Goal: Task Accomplishment & Management: Complete application form

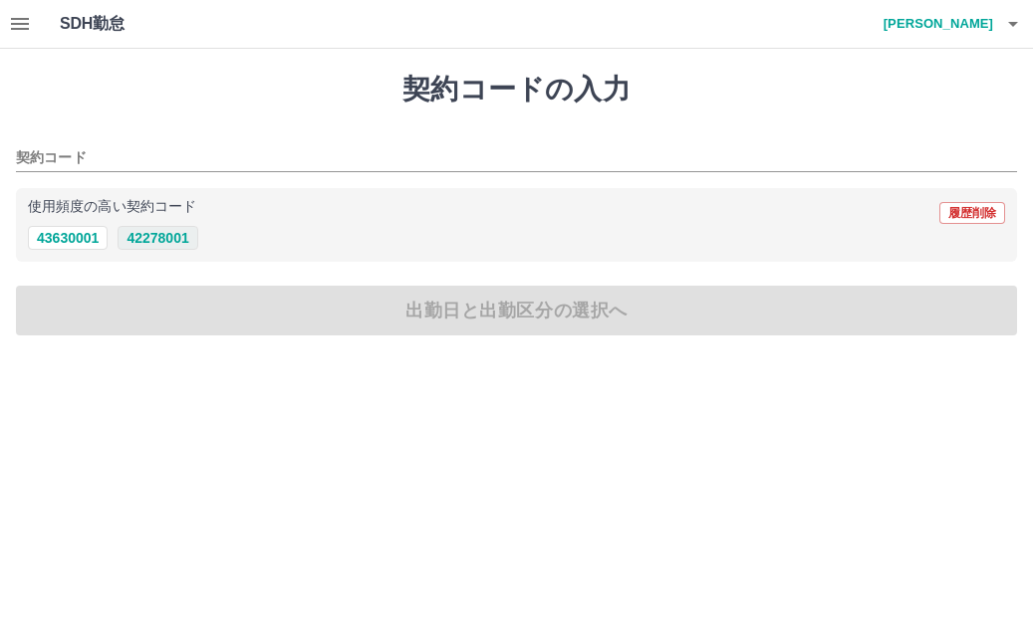
click at [161, 242] on button "42278001" at bounding box center [158, 238] width 80 height 24
type input "********"
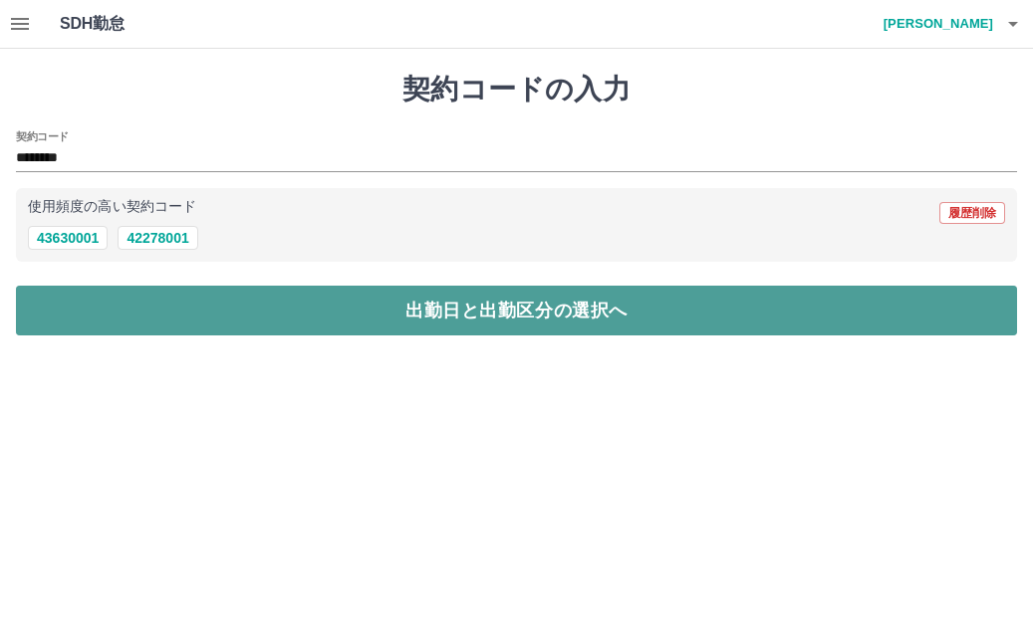
click at [186, 298] on button "出勤日と出勤区分の選択へ" at bounding box center [516, 311] width 1001 height 50
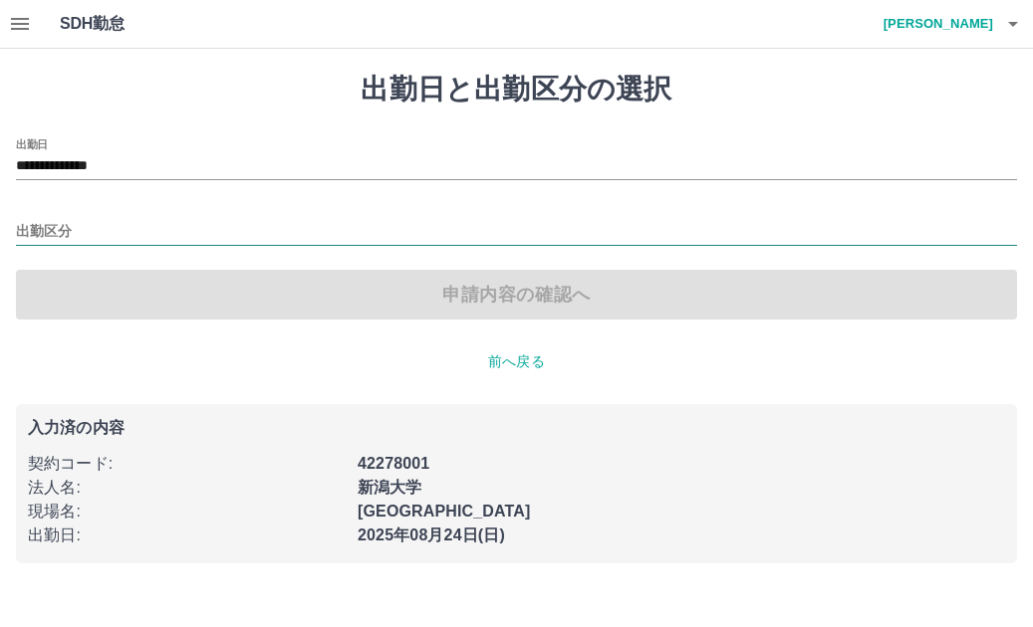
click at [66, 235] on input "出勤区分" at bounding box center [516, 232] width 1001 height 25
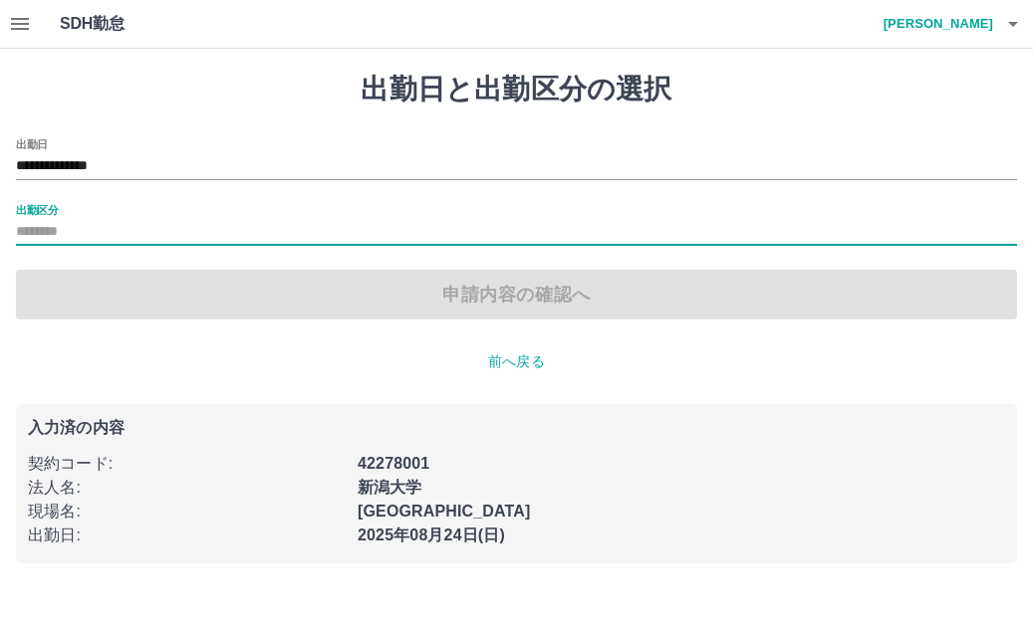
click at [66, 235] on input "出勤区分" at bounding box center [516, 232] width 1001 height 25
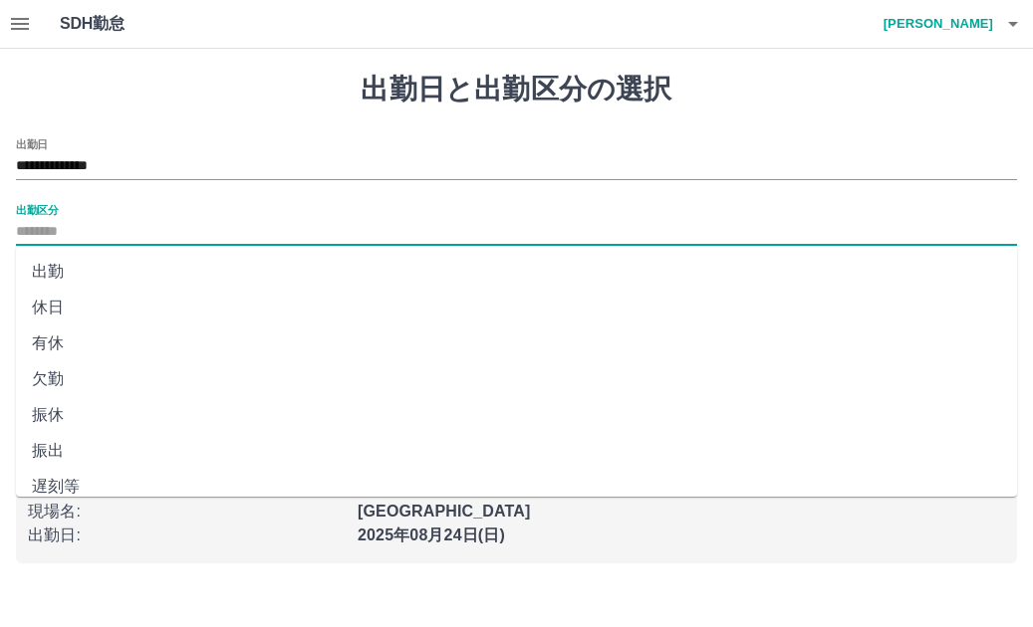
click at [66, 235] on input "出勤区分" at bounding box center [516, 232] width 1001 height 25
click at [66, 272] on li "出勤" at bounding box center [516, 272] width 1001 height 36
type input "**"
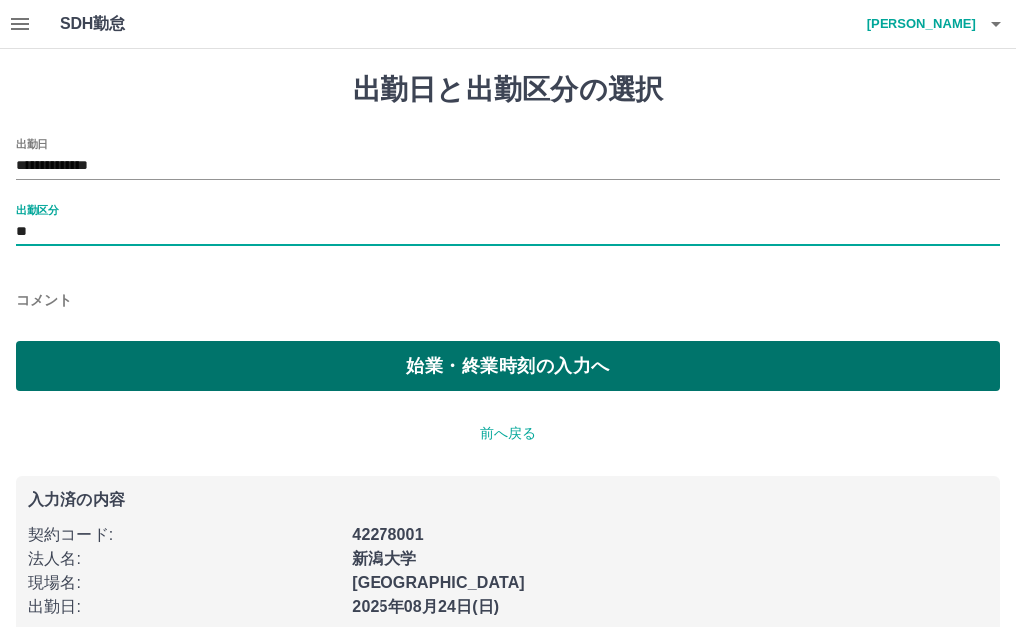
click at [97, 371] on button "始業・終業時刻の入力へ" at bounding box center [508, 367] width 984 height 50
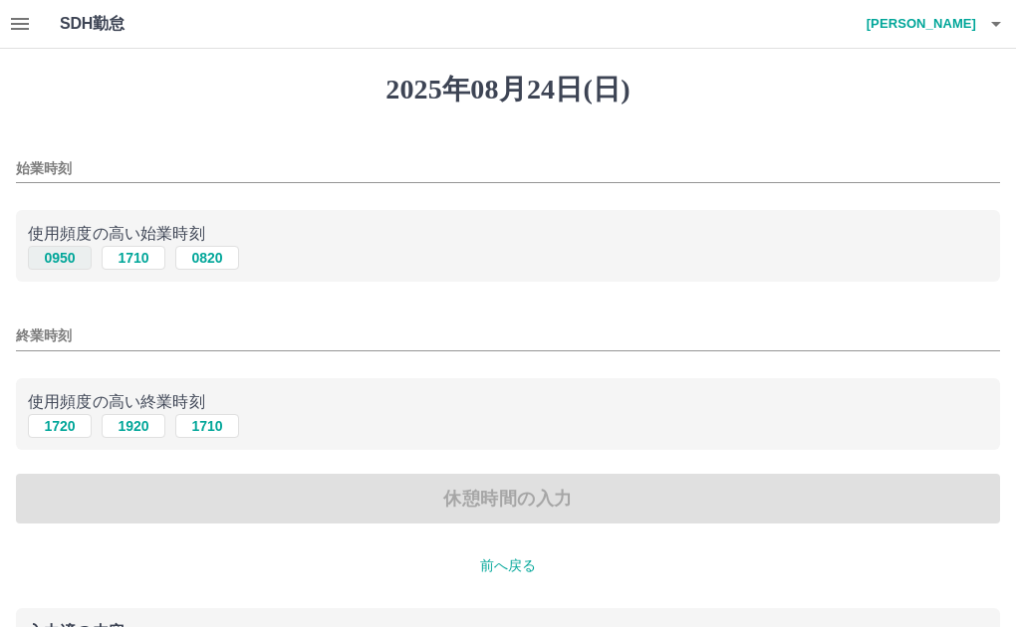
click at [66, 261] on button "0950" at bounding box center [60, 258] width 64 height 24
type input "****"
click at [67, 423] on button "1720" at bounding box center [60, 426] width 64 height 24
type input "****"
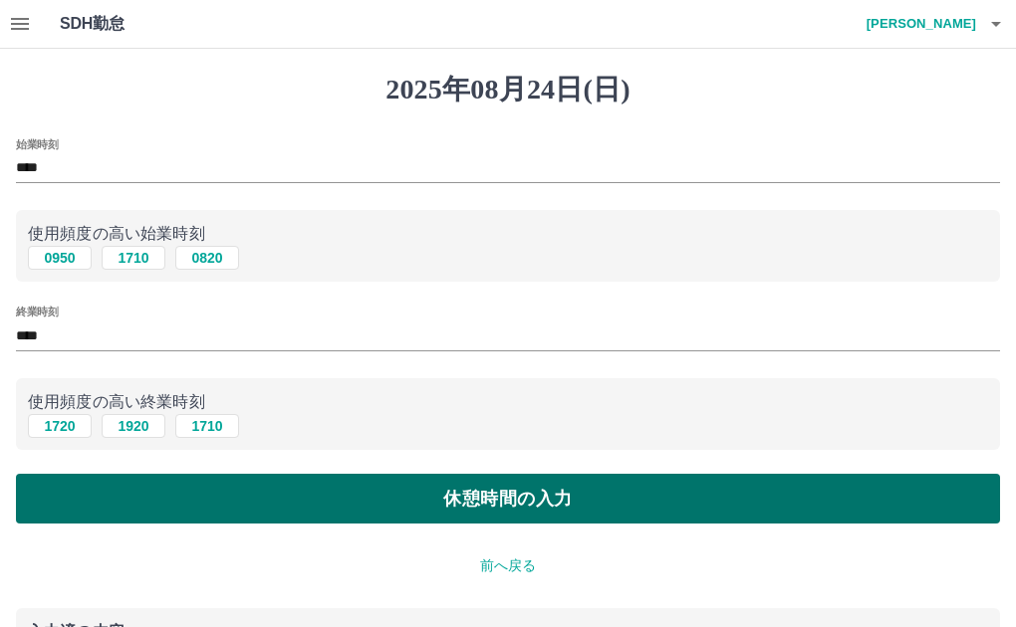
click at [79, 496] on button "休憩時間の入力" at bounding box center [508, 499] width 984 height 50
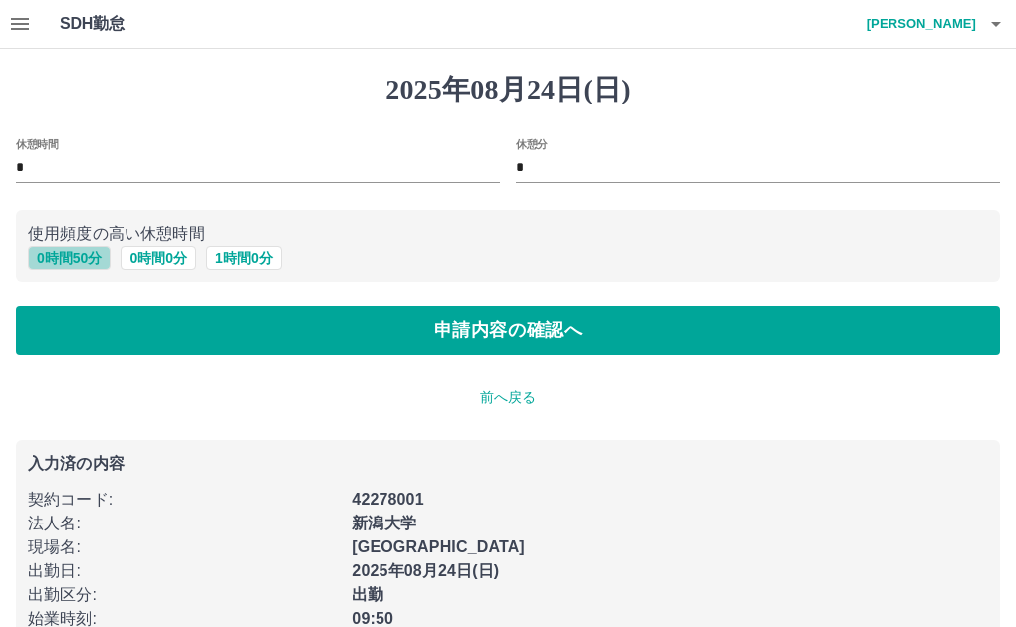
click at [79, 258] on button "0 時間 50 分" at bounding box center [69, 258] width 83 height 24
type input "**"
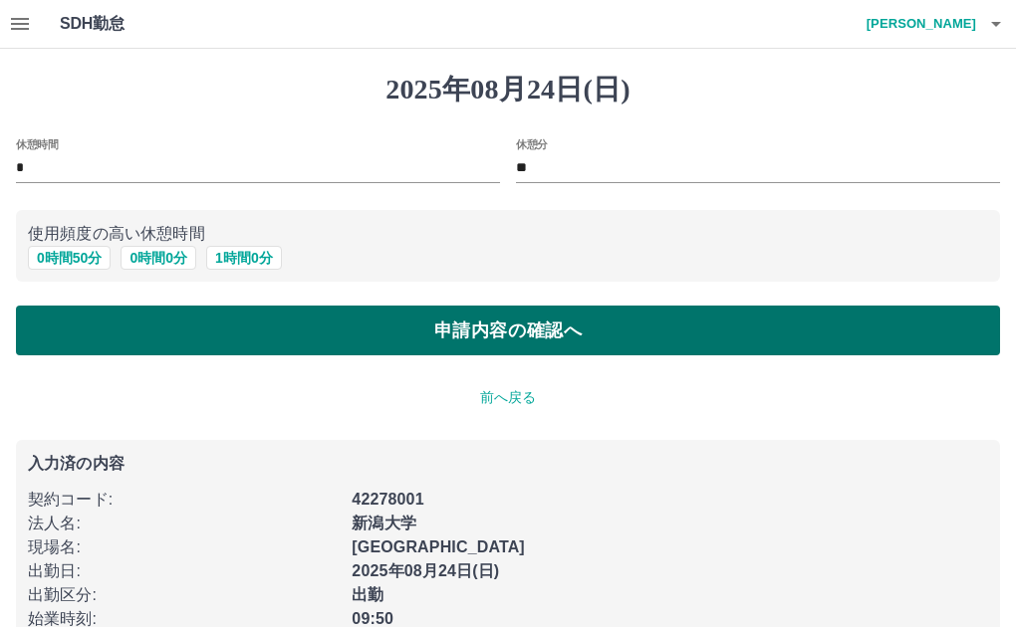
click at [79, 318] on button "申請内容の確認へ" at bounding box center [508, 331] width 984 height 50
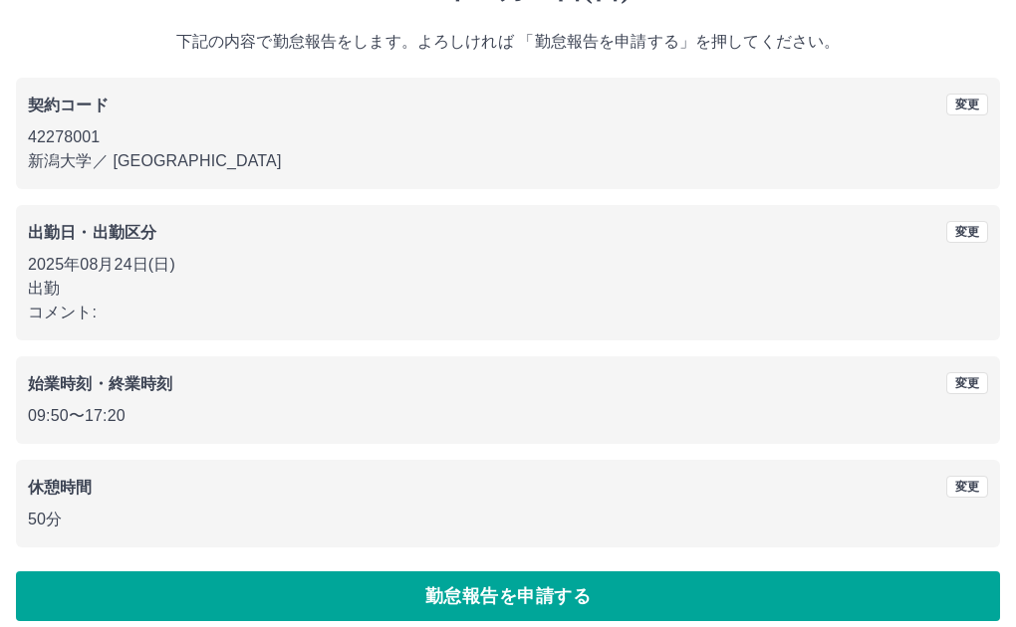
scroll to position [119, 0]
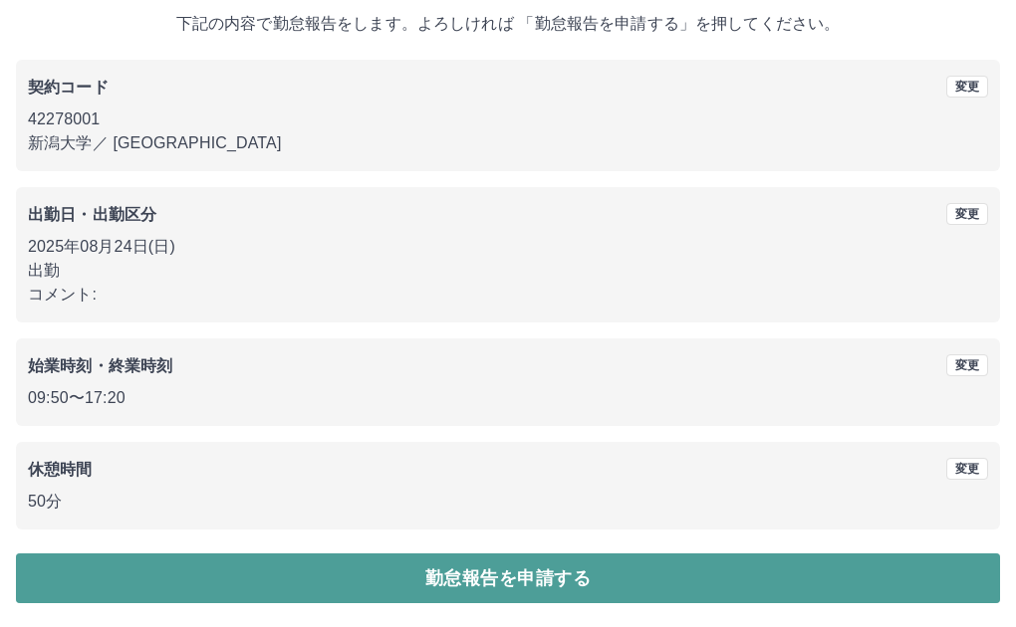
click at [169, 573] on button "勤怠報告を申請する" at bounding box center [508, 579] width 984 height 50
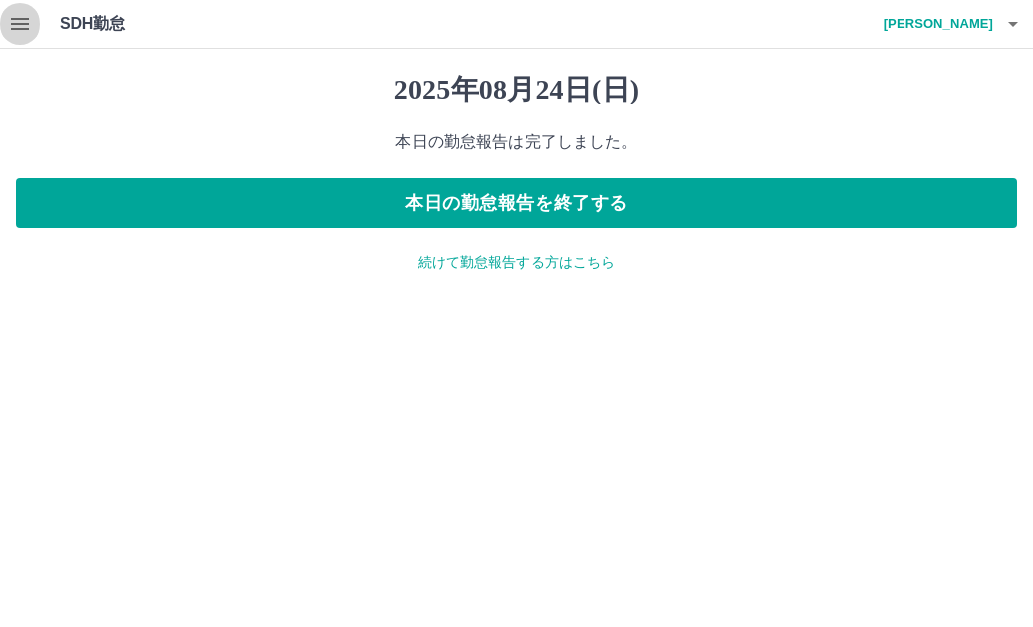
click at [28, 32] on icon "button" at bounding box center [20, 24] width 24 height 24
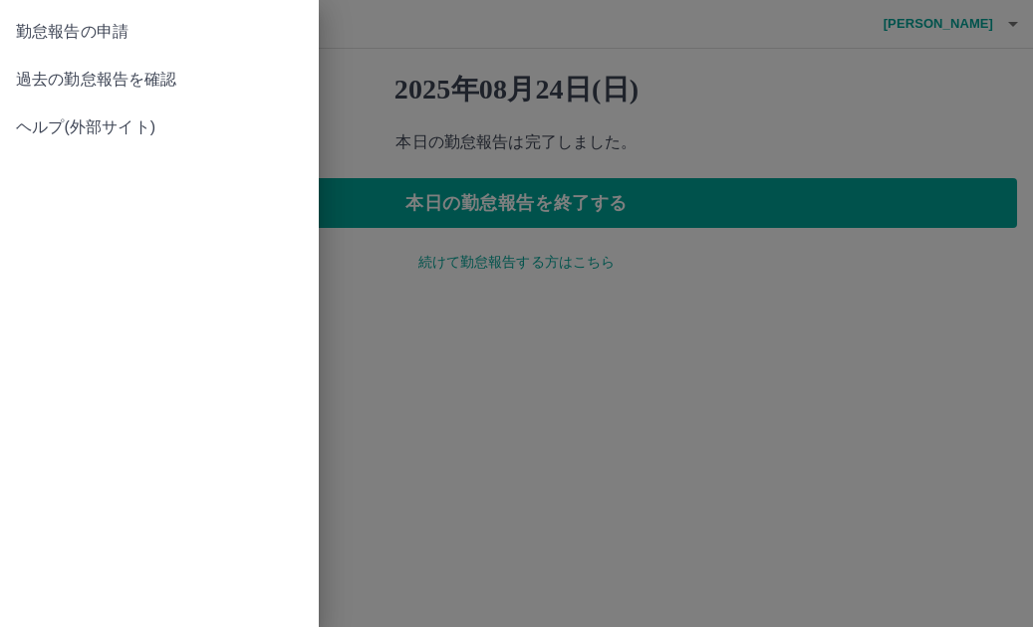
click at [35, 68] on span "過去の勤怠報告を確認" at bounding box center [159, 80] width 287 height 24
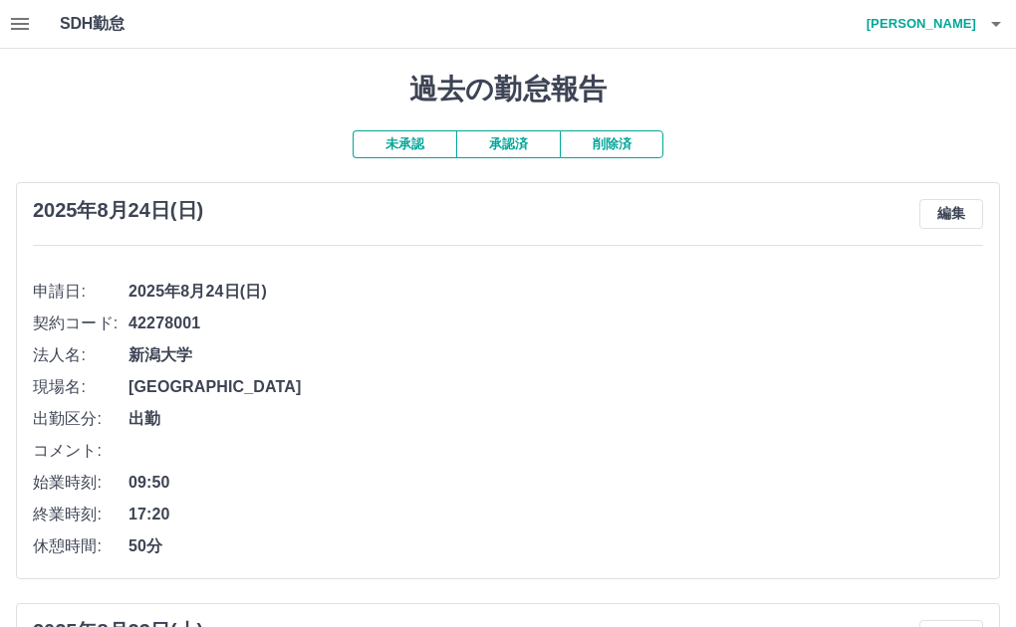
click at [978, 28] on button "button" at bounding box center [996, 24] width 40 height 48
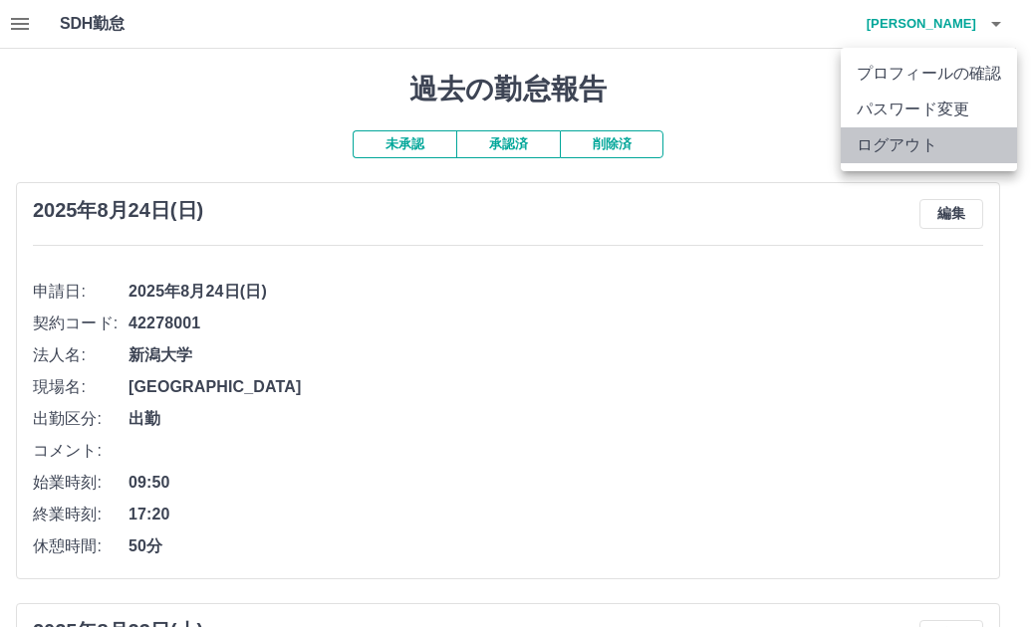
click at [901, 143] on li "ログアウト" at bounding box center [929, 145] width 176 height 36
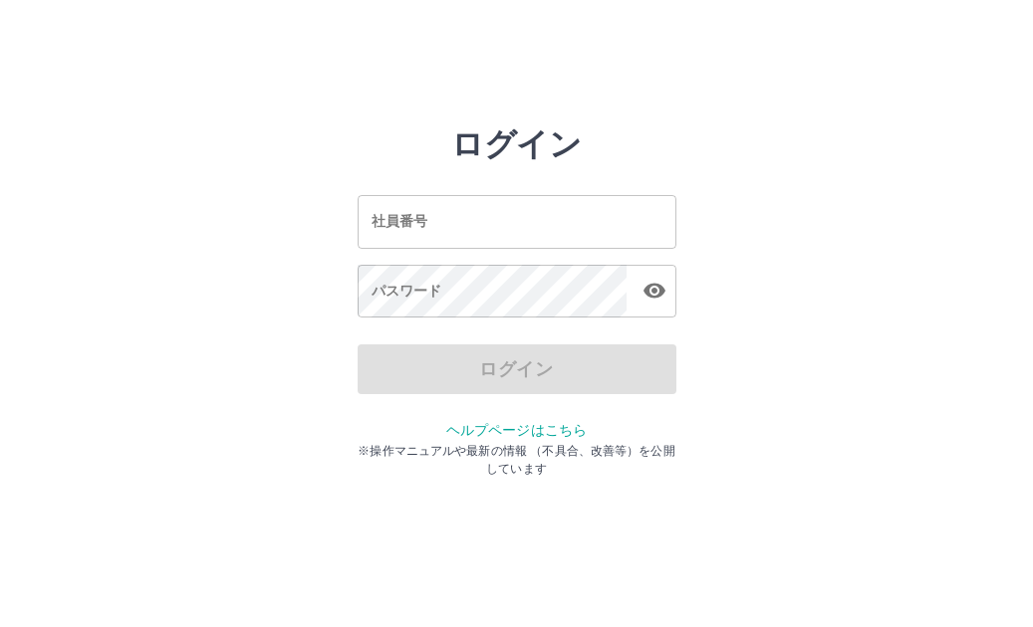
click at [417, 237] on input "社員番号" at bounding box center [517, 221] width 319 height 53
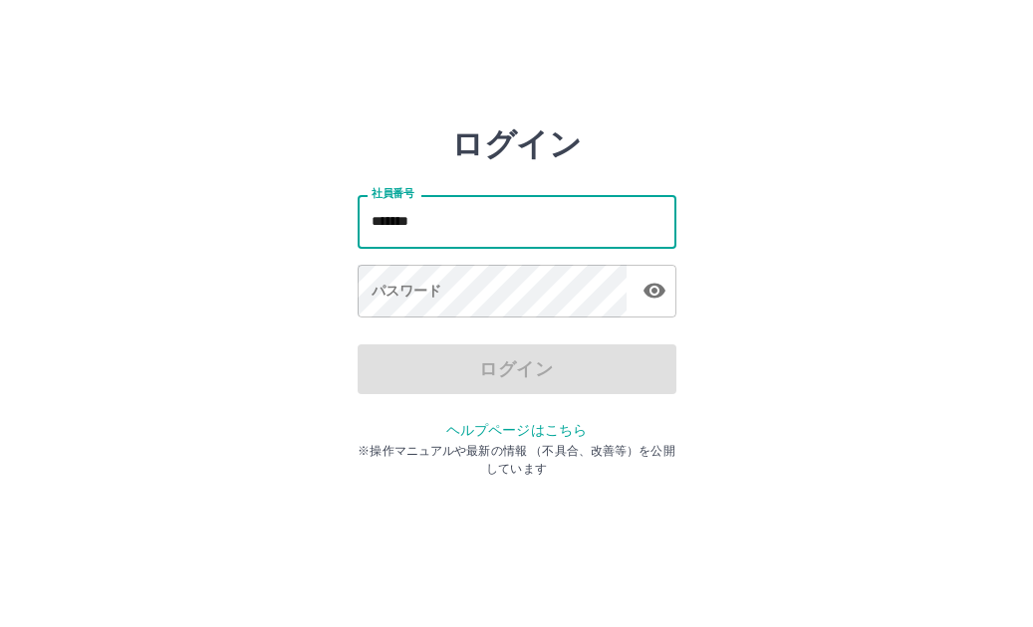
type input "*******"
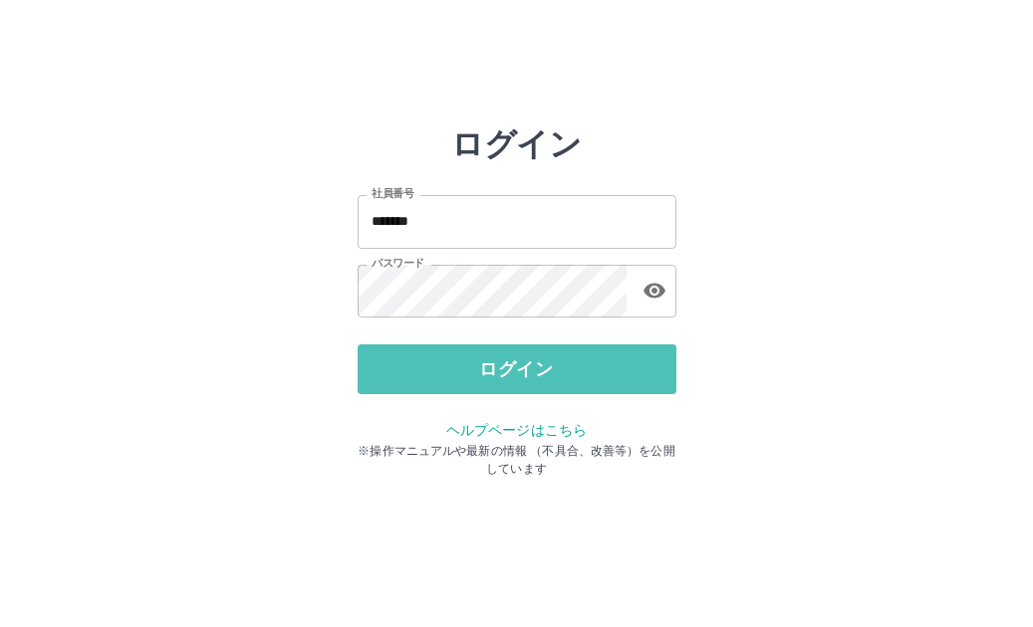
drag, startPoint x: 610, startPoint y: 368, endPoint x: 621, endPoint y: 369, distance: 11.0
click at [609, 369] on button "ログイン" at bounding box center [517, 370] width 319 height 50
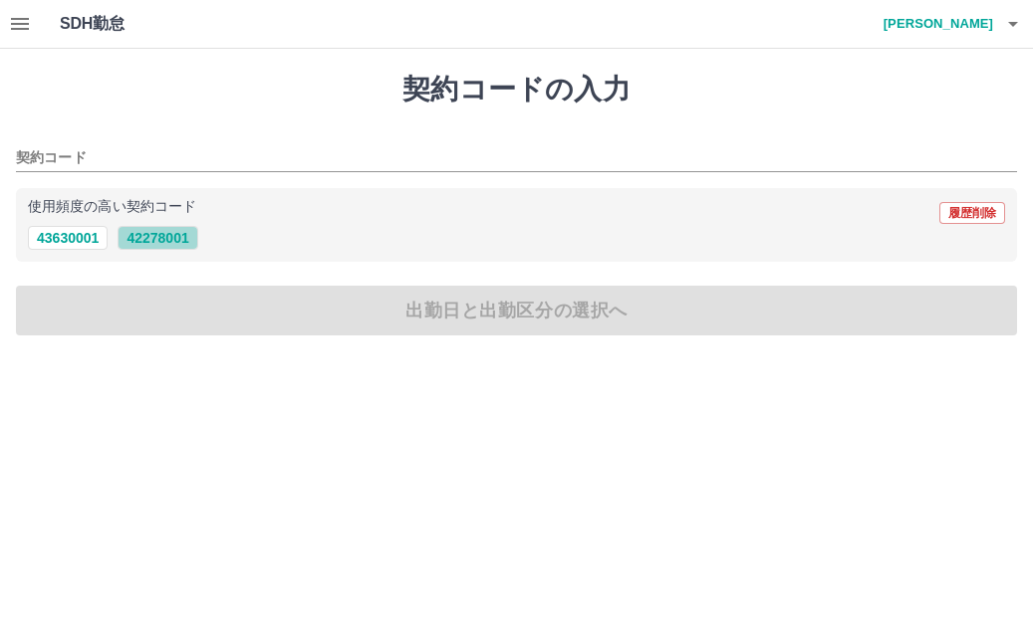
click at [170, 242] on button "42278001" at bounding box center [158, 238] width 80 height 24
type input "********"
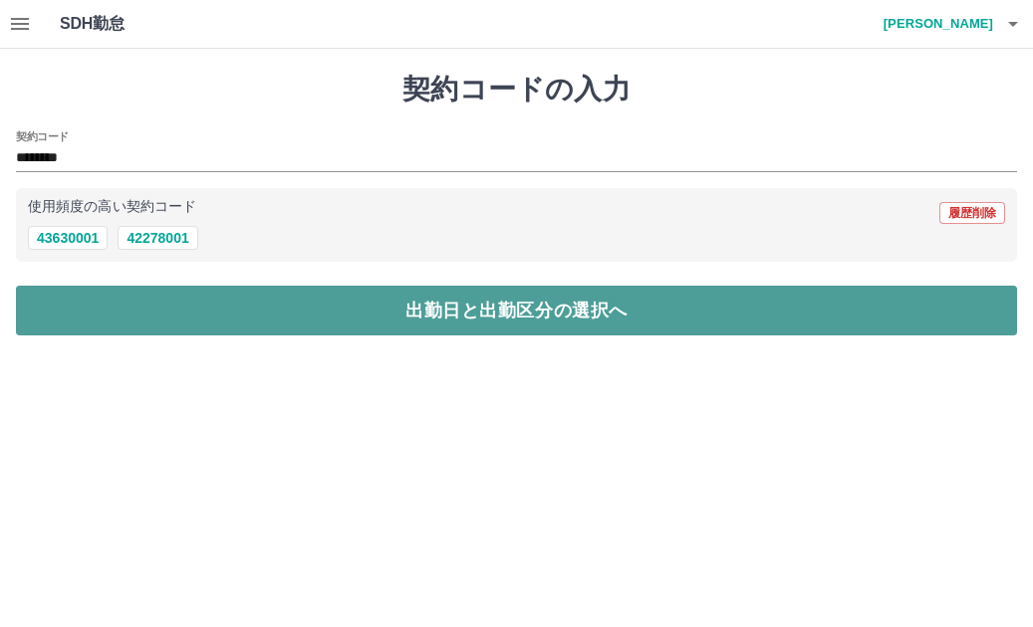
click at [462, 320] on button "出勤日と出勤区分の選択へ" at bounding box center [516, 311] width 1001 height 50
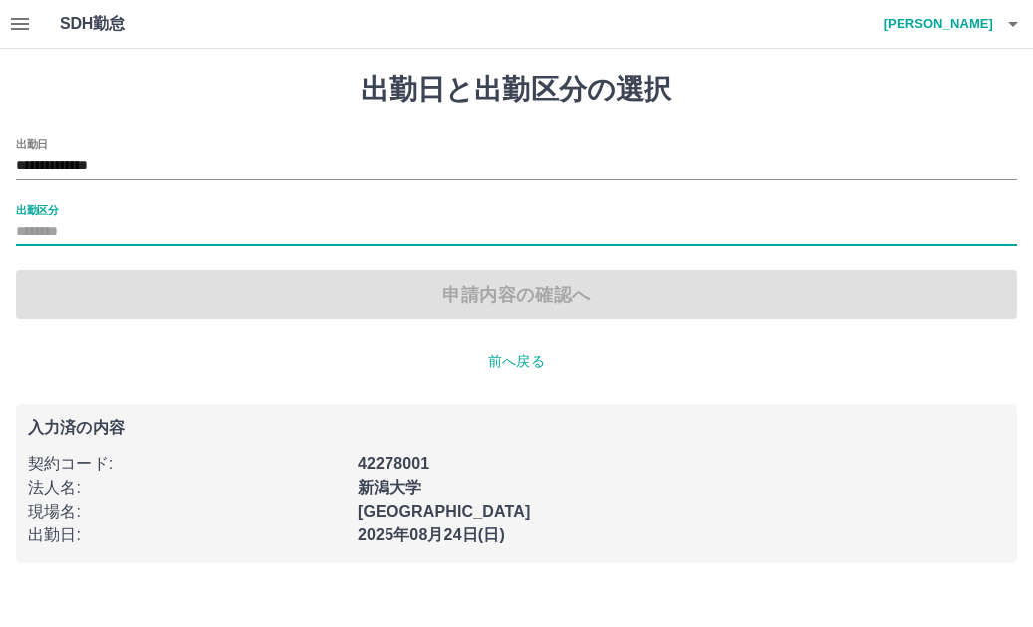
click at [84, 230] on input "出勤区分" at bounding box center [516, 232] width 1001 height 25
click at [45, 234] on input "出勤区分" at bounding box center [516, 232] width 1001 height 25
click at [35, 204] on label "出勤区分" at bounding box center [37, 209] width 42 height 15
click at [35, 220] on input "出勤区分" at bounding box center [516, 232] width 1001 height 25
click at [45, 207] on label "出勤区分" at bounding box center [37, 209] width 42 height 15
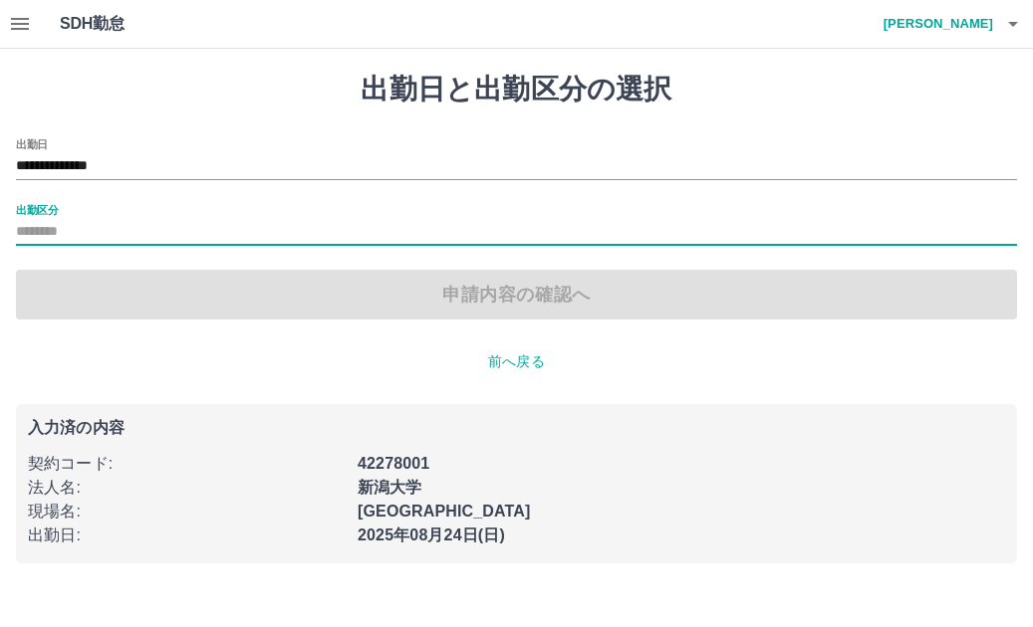
click at [45, 220] on input "出勤区分" at bounding box center [516, 232] width 1001 height 25
click at [70, 213] on div "出勤区分" at bounding box center [516, 225] width 1001 height 42
click at [70, 211] on div "出勤区分" at bounding box center [516, 225] width 1001 height 42
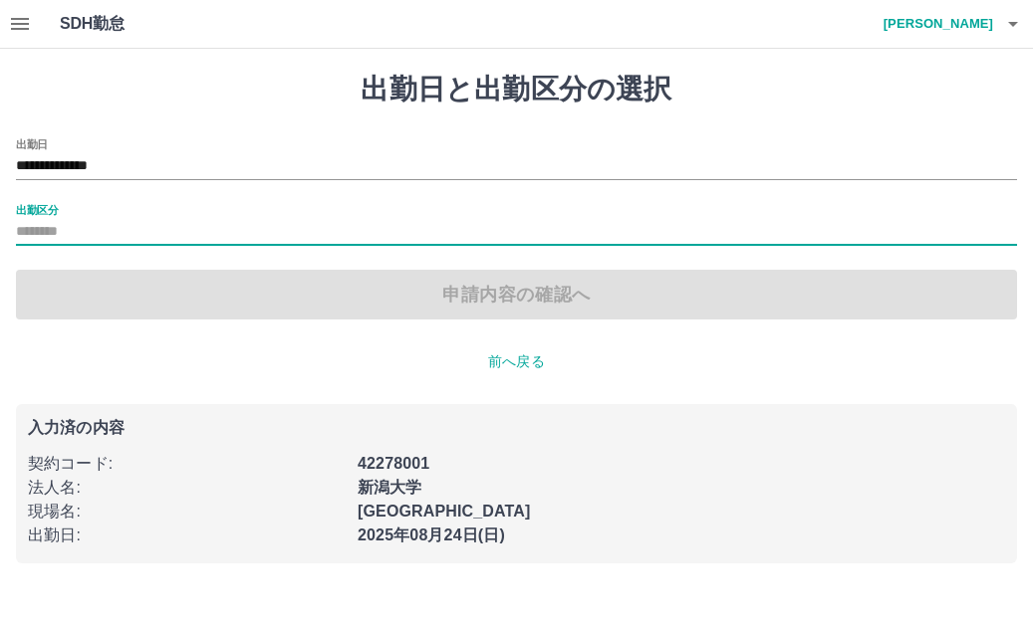
click at [70, 211] on div "出勤区分" at bounding box center [516, 225] width 1001 height 42
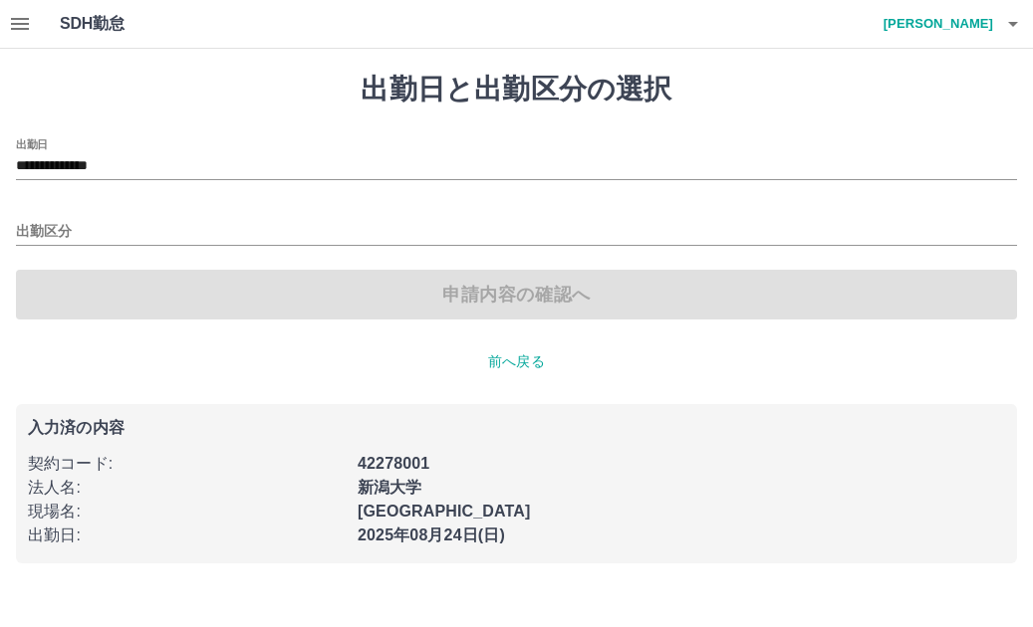
click at [487, 361] on p "前へ戻る" at bounding box center [516, 362] width 1001 height 21
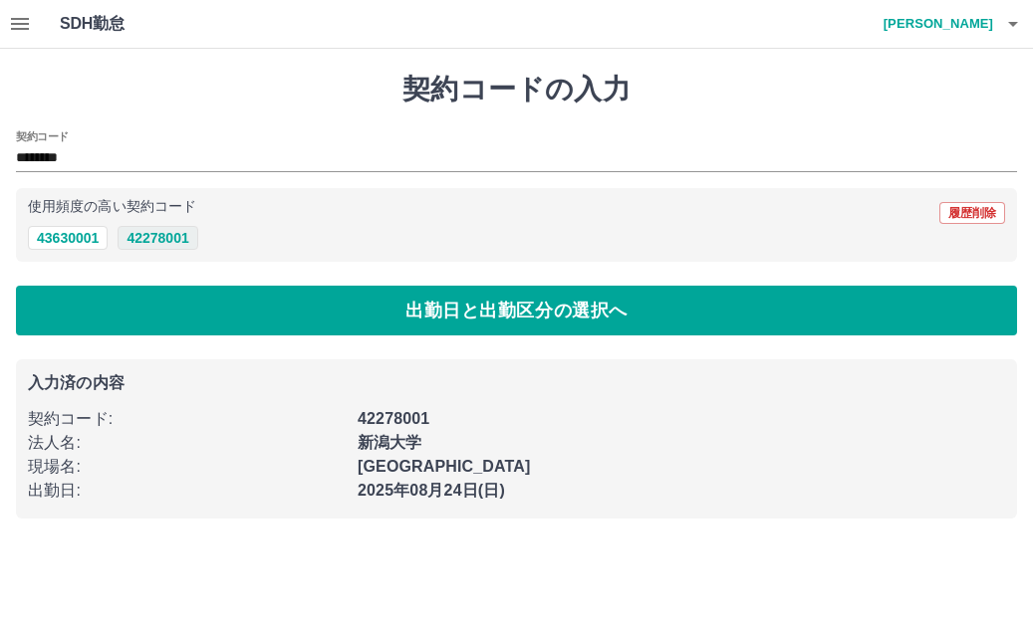
click at [184, 239] on button "42278001" at bounding box center [158, 238] width 80 height 24
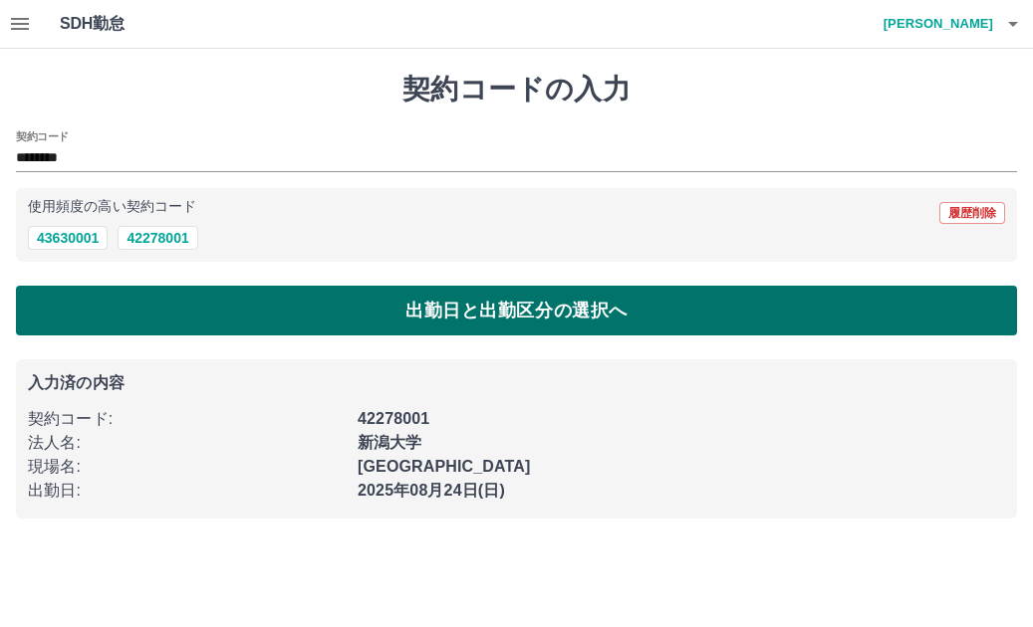
click at [191, 303] on button "出勤日と出勤区分の選択へ" at bounding box center [516, 311] width 1001 height 50
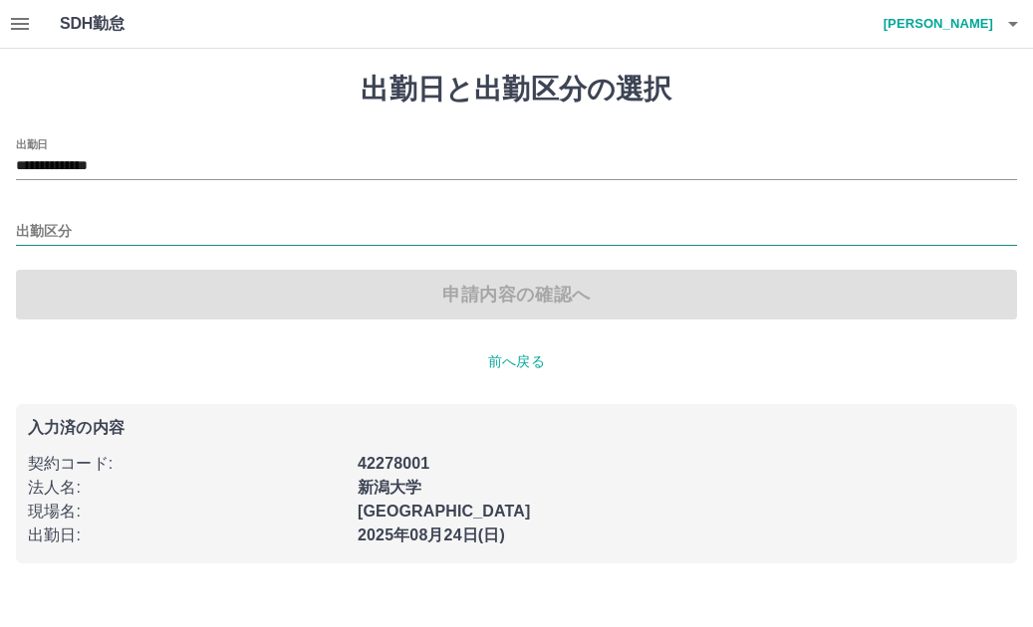
click at [49, 236] on input "出勤区分" at bounding box center [516, 232] width 1001 height 25
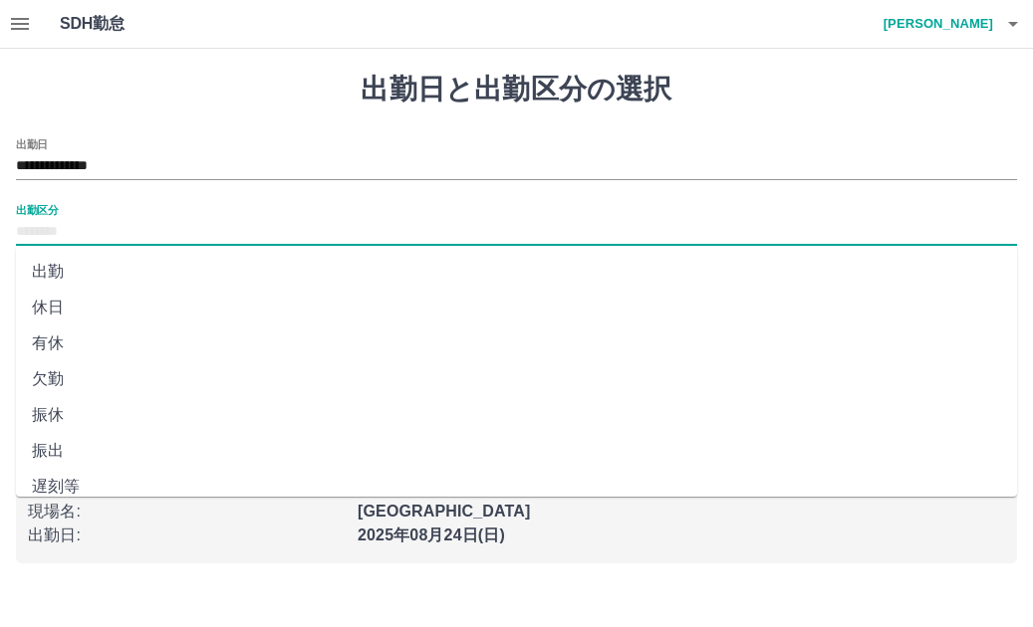
click at [62, 274] on li "出勤" at bounding box center [516, 272] width 1001 height 36
type input "**"
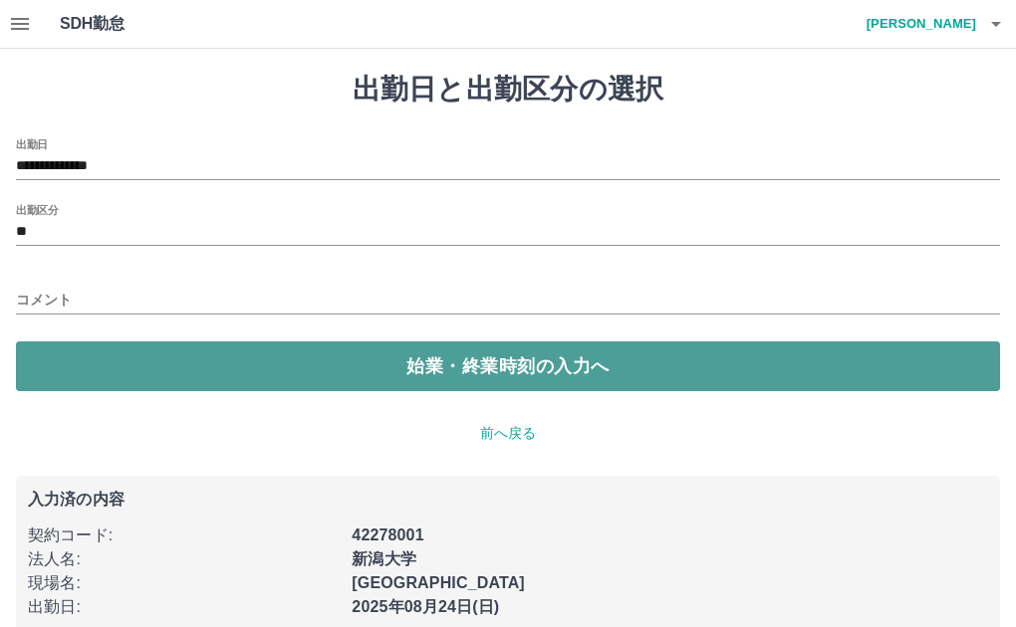
click at [417, 375] on button "始業・終業時刻の入力へ" at bounding box center [508, 367] width 984 height 50
click at [95, 356] on button "始業・終業時刻の入力へ" at bounding box center [508, 367] width 984 height 50
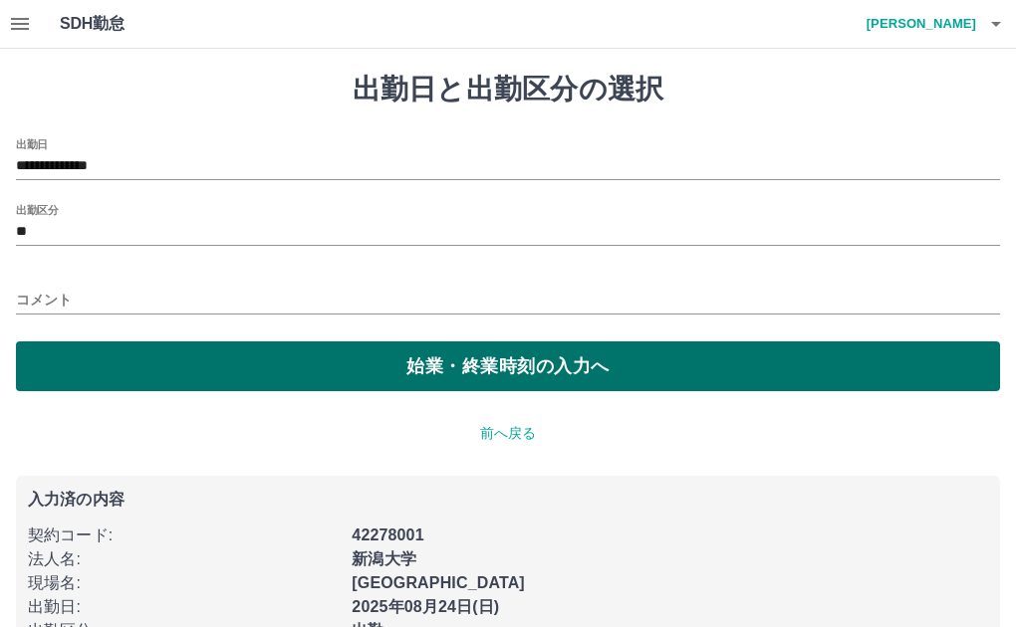
click at [573, 374] on button "始業・終業時刻の入力へ" at bounding box center [508, 367] width 984 height 50
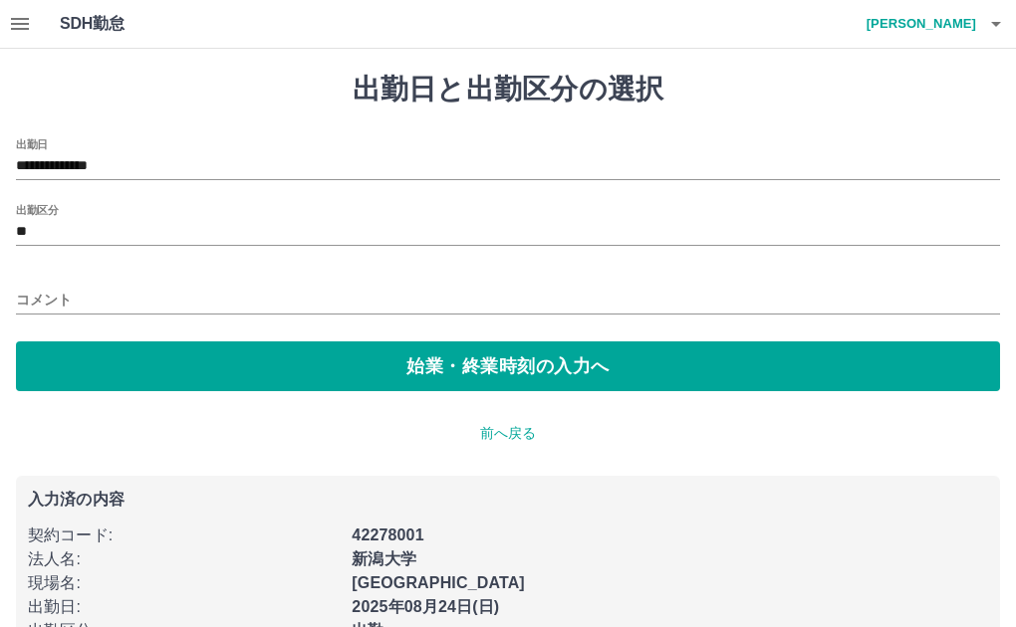
click at [498, 439] on p "前へ戻る" at bounding box center [508, 433] width 984 height 21
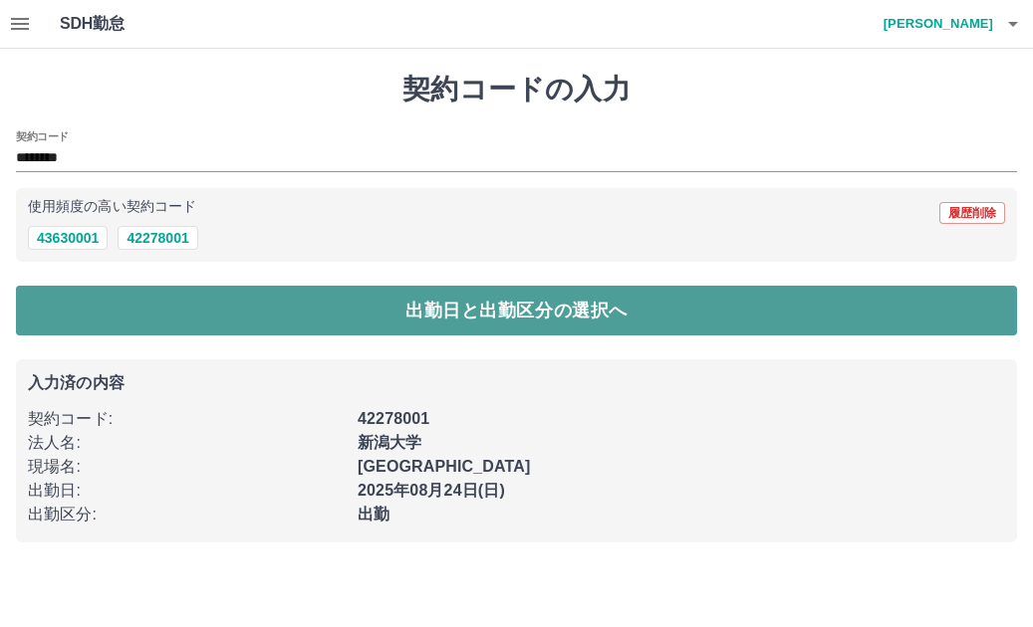
click at [193, 304] on button "出勤日と出勤区分の選択へ" at bounding box center [516, 311] width 1001 height 50
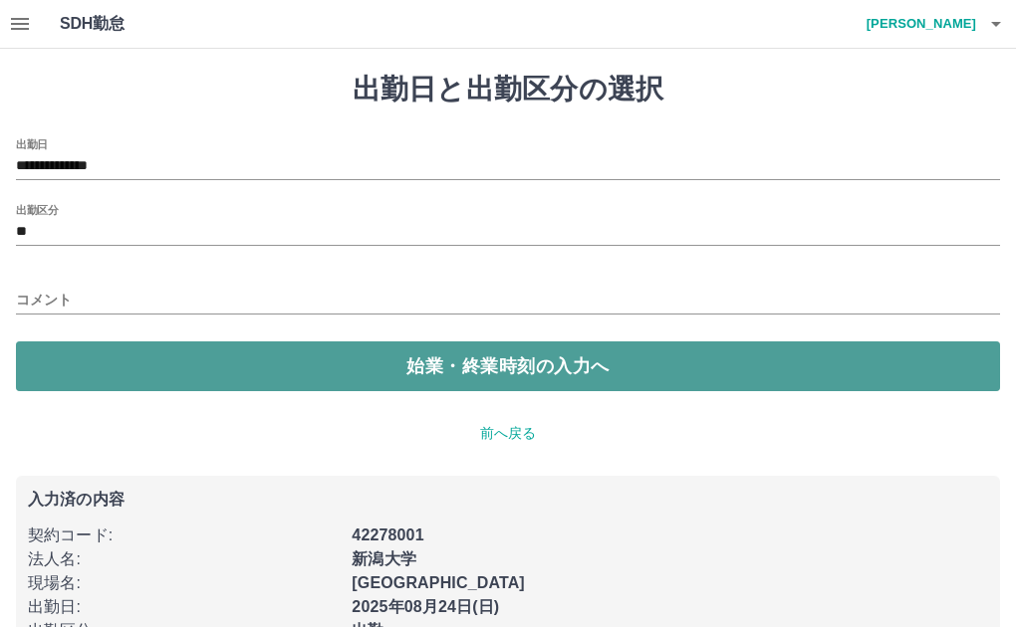
click at [325, 362] on button "始業・終業時刻の入力へ" at bounding box center [508, 367] width 984 height 50
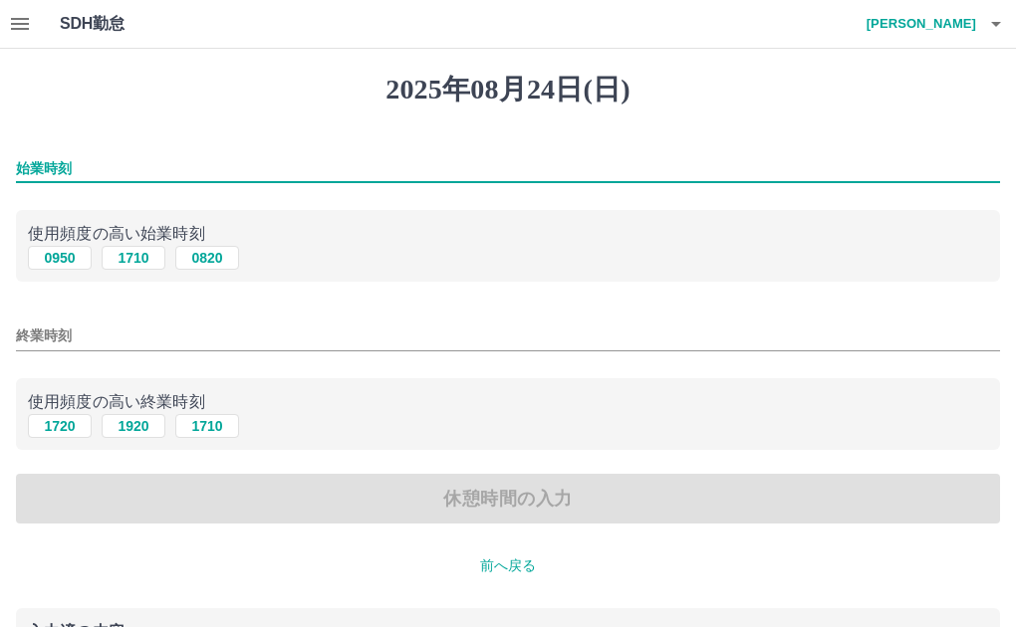
click at [71, 171] on input "始業時刻" at bounding box center [508, 168] width 984 height 29
type input "****"
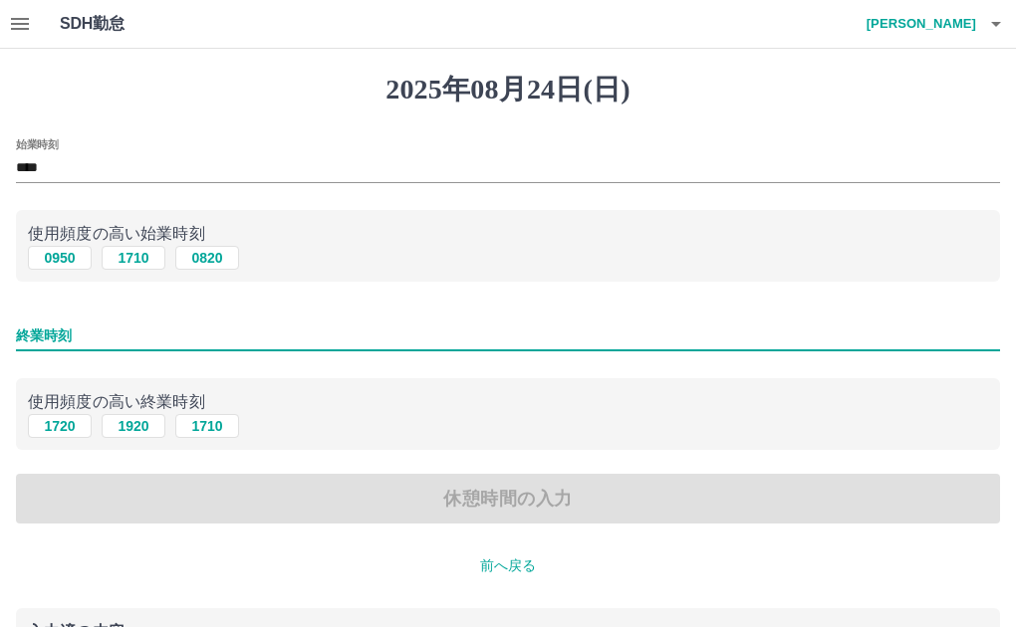
click at [62, 334] on input "終業時刻" at bounding box center [508, 336] width 984 height 29
click at [43, 426] on button "1720" at bounding box center [60, 426] width 64 height 24
type input "****"
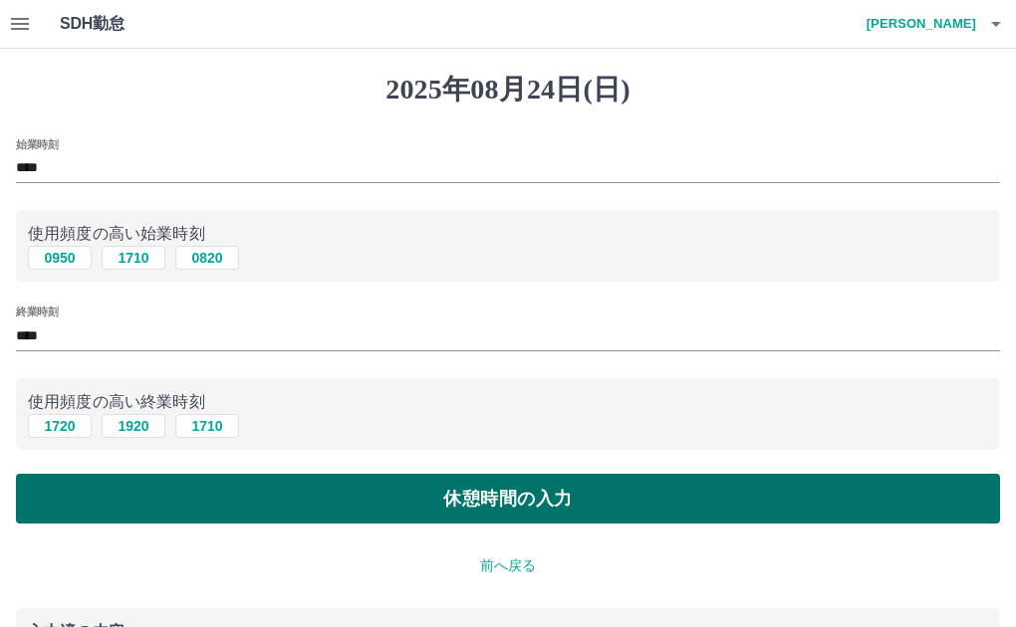
click at [378, 509] on button "休憩時間の入力" at bounding box center [508, 499] width 984 height 50
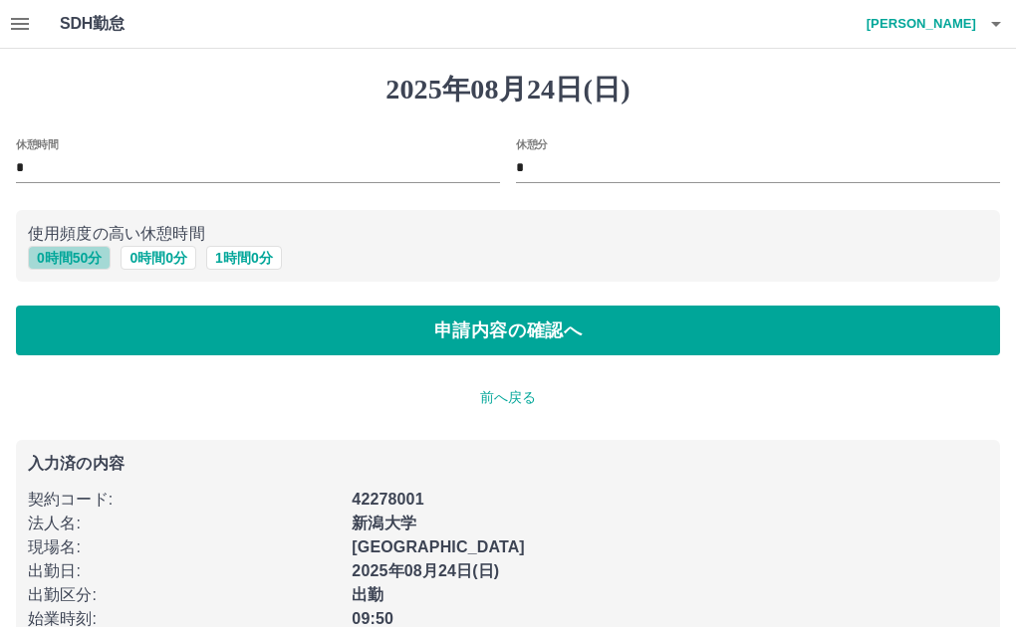
click at [55, 260] on button "0 時間 50 分" at bounding box center [69, 258] width 83 height 24
type input "**"
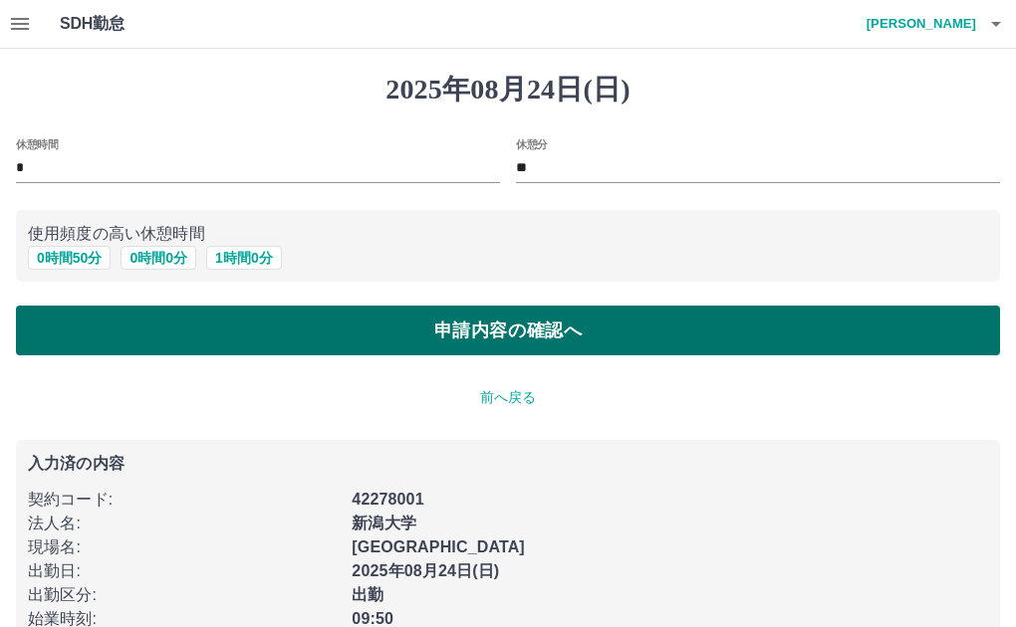
click at [206, 331] on button "申請内容の確認へ" at bounding box center [508, 331] width 984 height 50
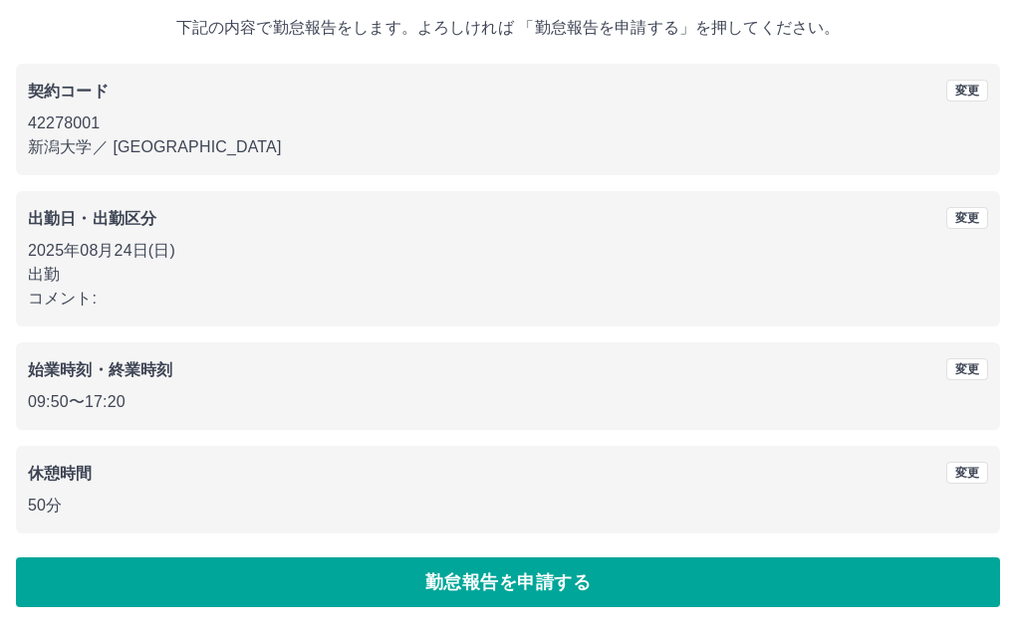
scroll to position [119, 0]
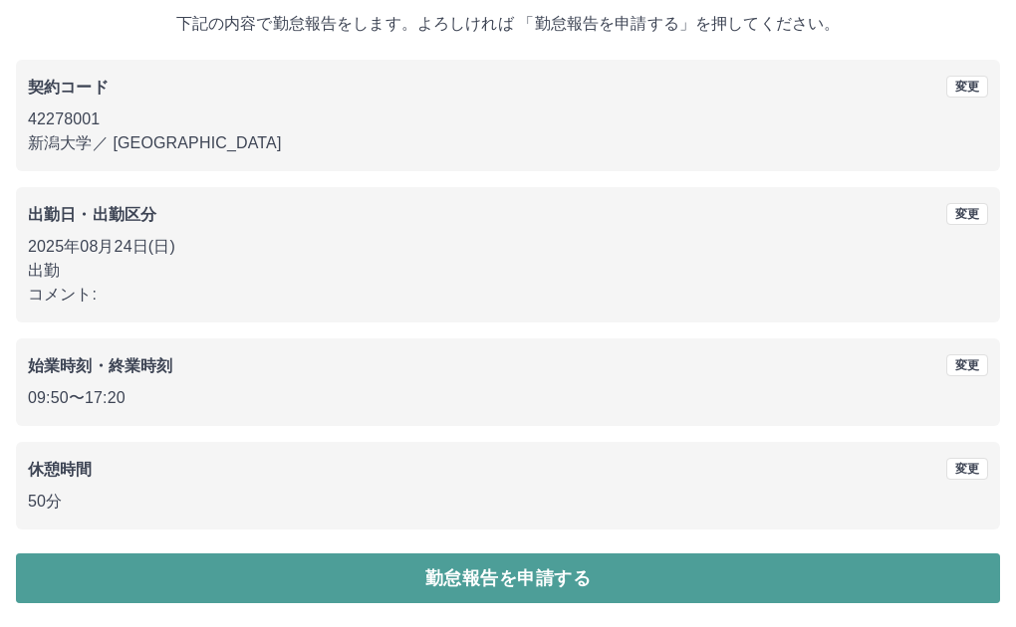
click at [508, 585] on button "勤怠報告を申請する" at bounding box center [508, 579] width 984 height 50
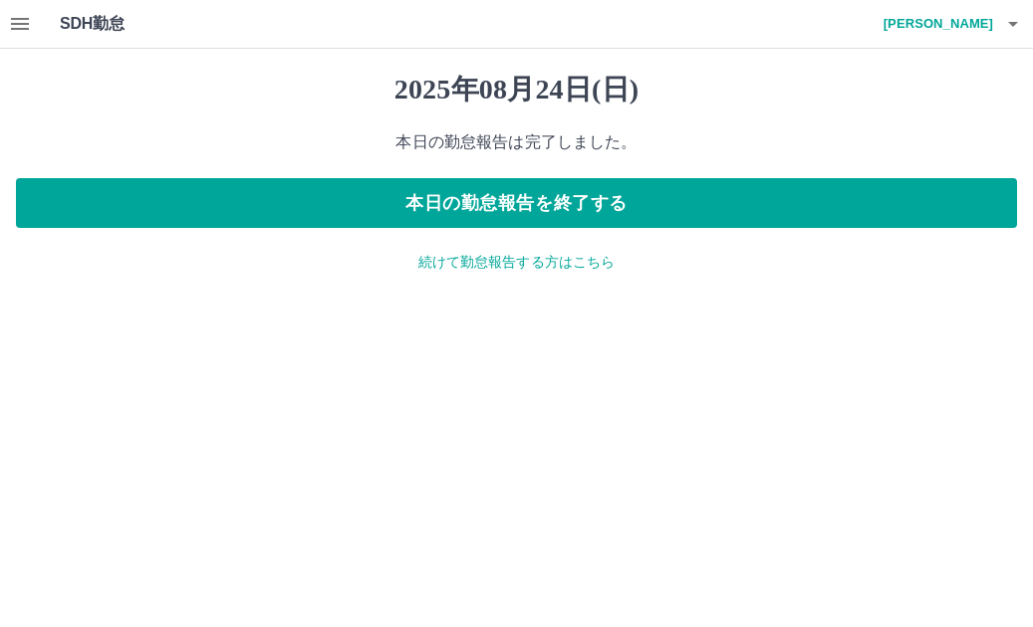
click at [1018, 25] on icon "button" at bounding box center [1013, 24] width 24 height 24
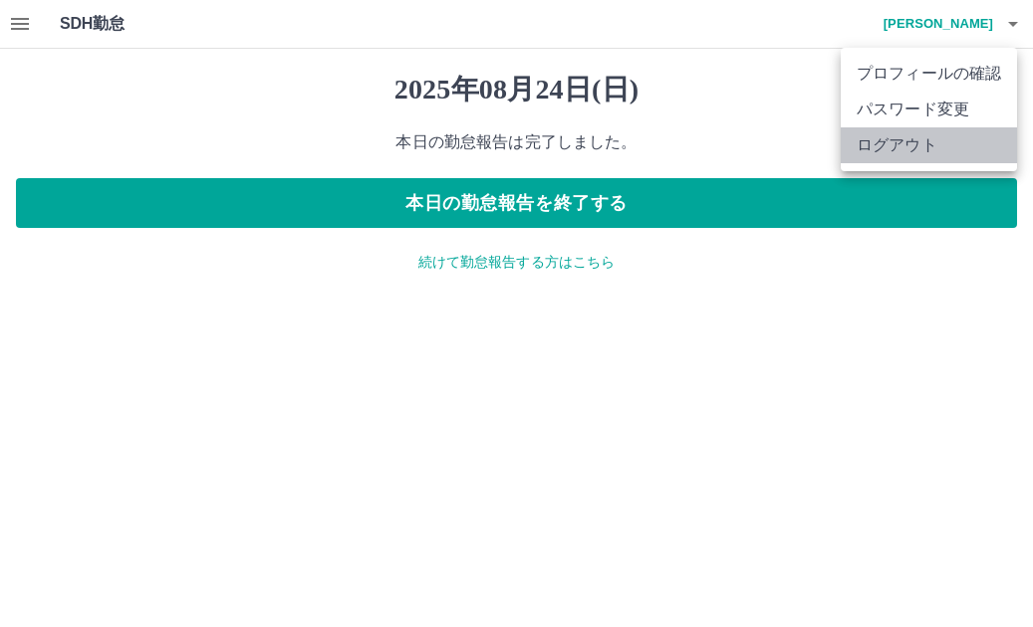
click at [896, 146] on li "ログアウト" at bounding box center [929, 145] width 176 height 36
click at [860, 148] on li "ログアウト" at bounding box center [929, 145] width 176 height 36
click at [927, 146] on li "ログアウト" at bounding box center [929, 145] width 176 height 36
click at [923, 146] on li "ログアウト" at bounding box center [929, 145] width 176 height 36
click at [924, 150] on li "ログアウト" at bounding box center [929, 145] width 176 height 36
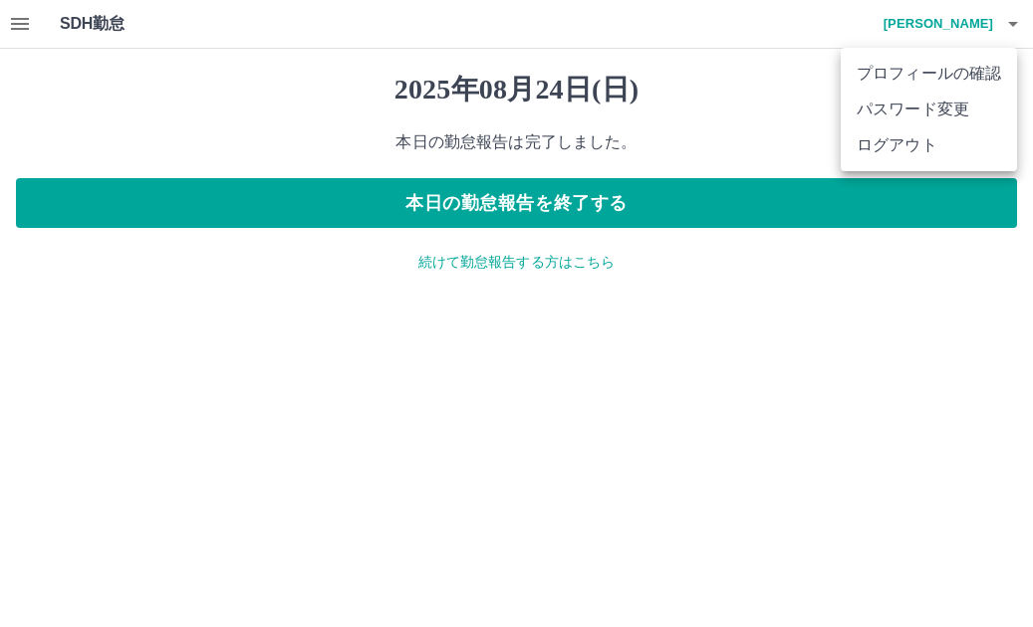
click at [924, 150] on li "ログアウト" at bounding box center [929, 145] width 176 height 36
